Goal: Information Seeking & Learning: Learn about a topic

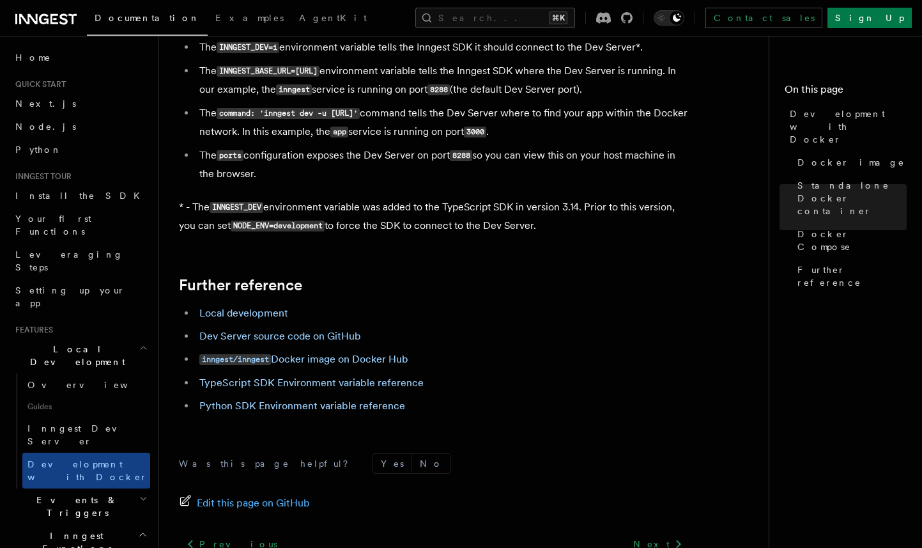
scroll to position [1206, 0]
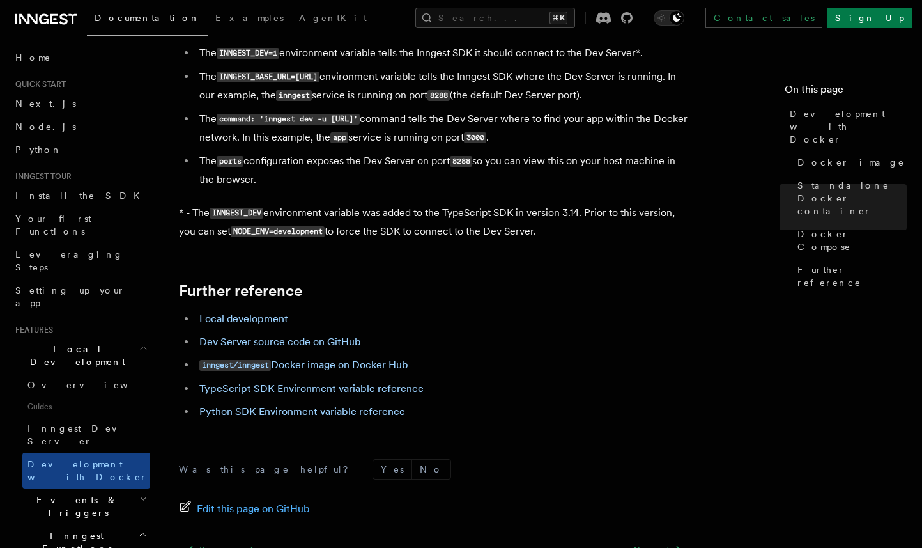
click at [319, 208] on p "* - The INNGEST_DEV environment variable was added to the TypeScript SDK in ver…" at bounding box center [434, 222] width 511 height 37
